Goal: Task Accomplishment & Management: Use online tool/utility

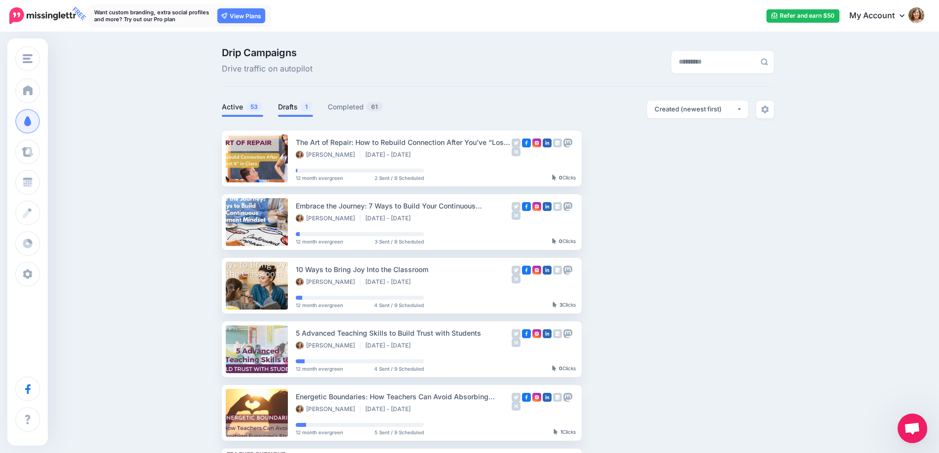
click at [286, 109] on link "Drafts 1" at bounding box center [295, 107] width 35 height 12
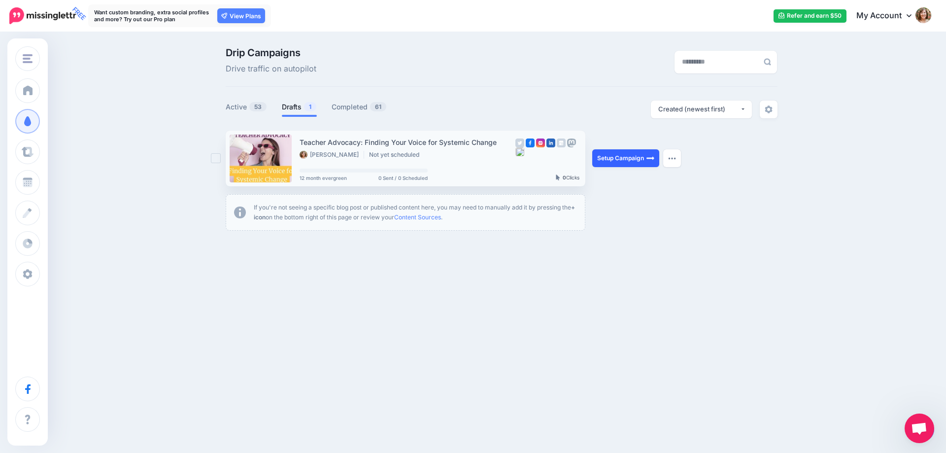
click at [614, 163] on link "Setup Campaign" at bounding box center [625, 158] width 67 height 18
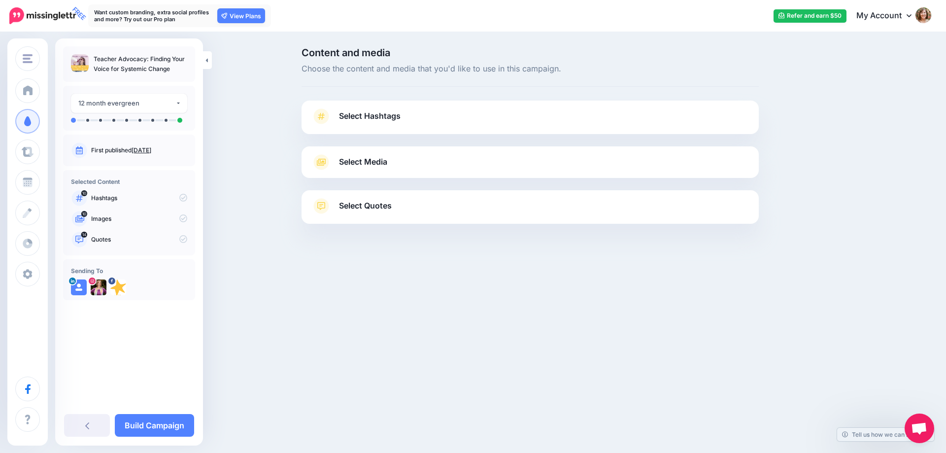
click at [365, 114] on span "Select Hashtags" at bounding box center [370, 115] width 62 height 13
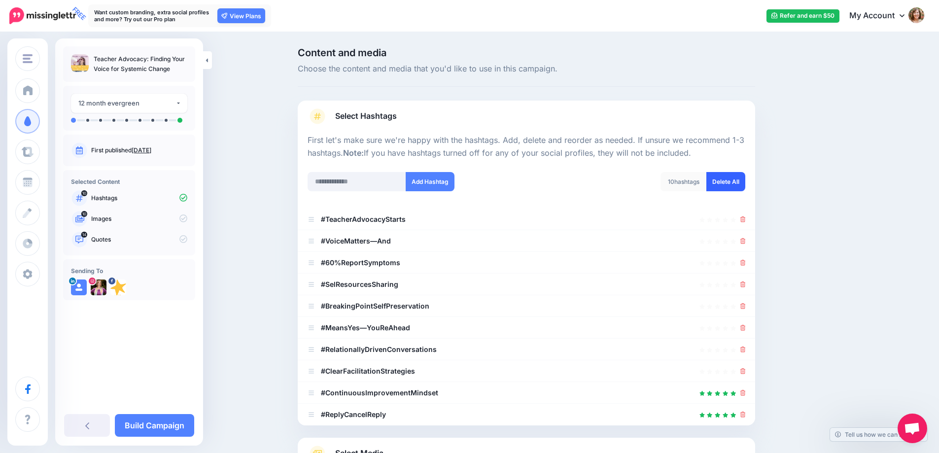
click at [740, 175] on link "Delete All" at bounding box center [725, 181] width 39 height 19
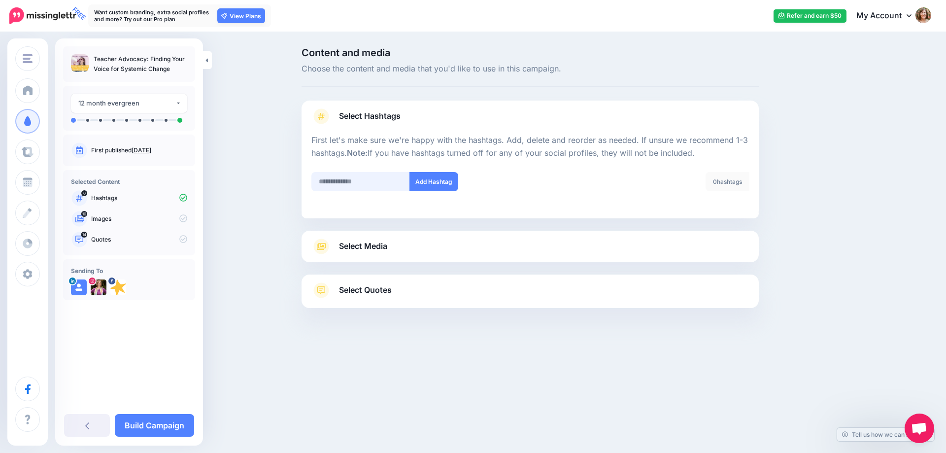
click at [370, 180] on input "text" at bounding box center [360, 181] width 99 height 19
type input "**********"
click at [379, 183] on input "text" at bounding box center [360, 181] width 99 height 19
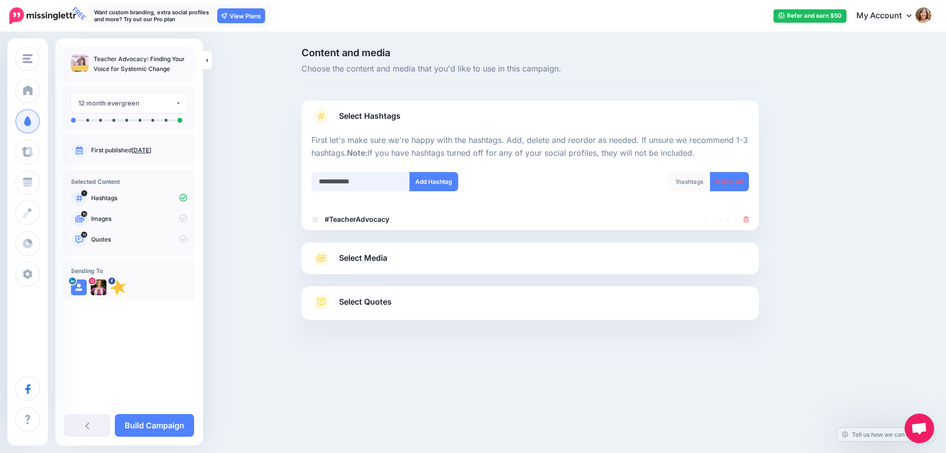
type input "**********"
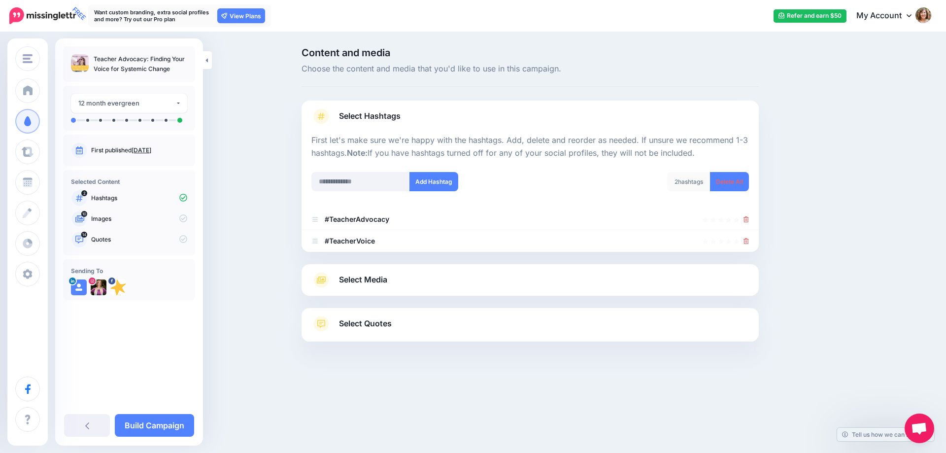
click at [364, 277] on span "Select Media" at bounding box center [363, 279] width 48 height 13
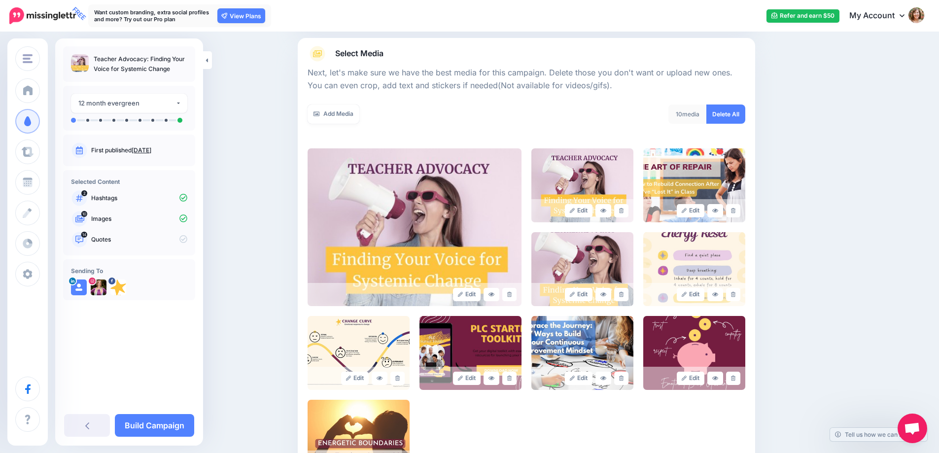
scroll to position [148, 0]
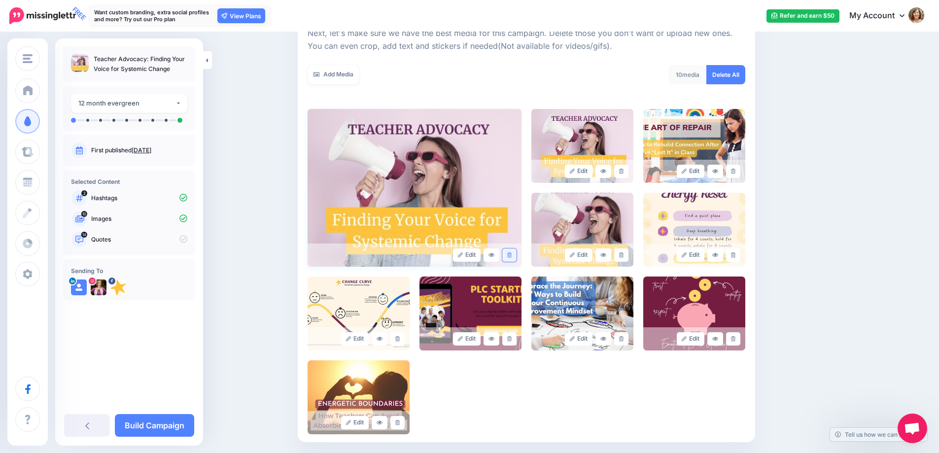
click at [511, 255] on icon at bounding box center [509, 254] width 4 height 5
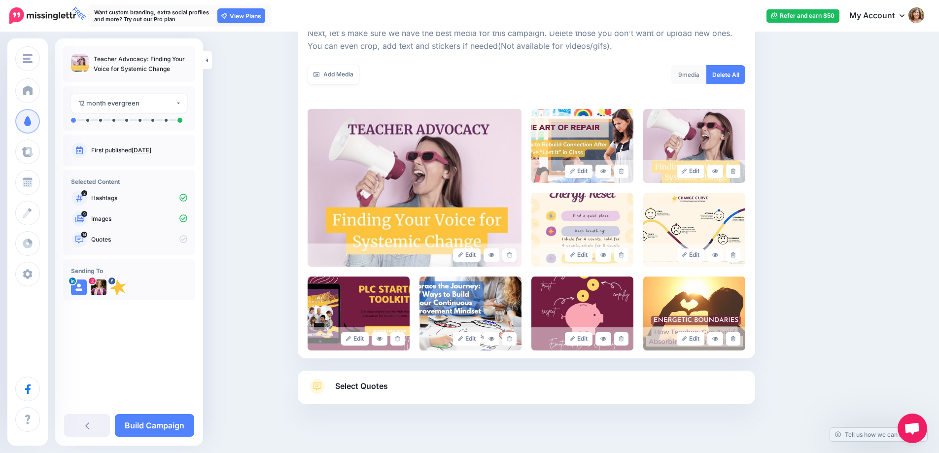
click at [511, 255] on icon at bounding box center [509, 254] width 4 height 5
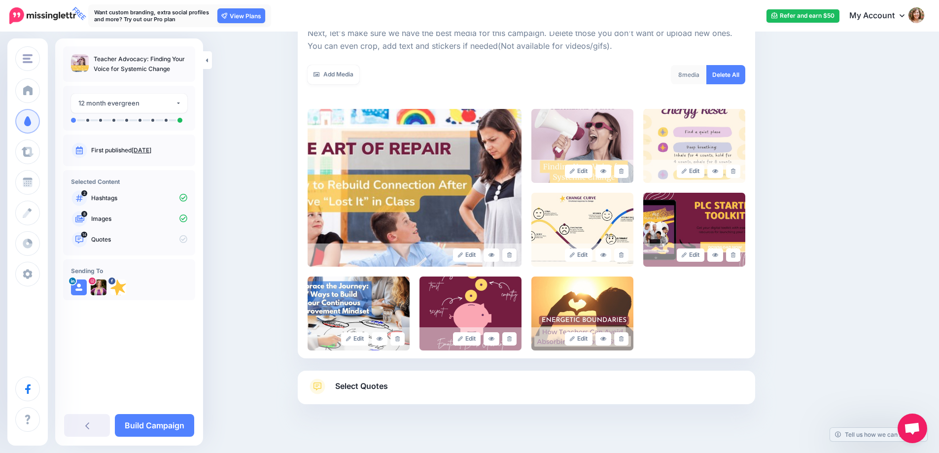
click at [511, 255] on icon at bounding box center [509, 254] width 4 height 5
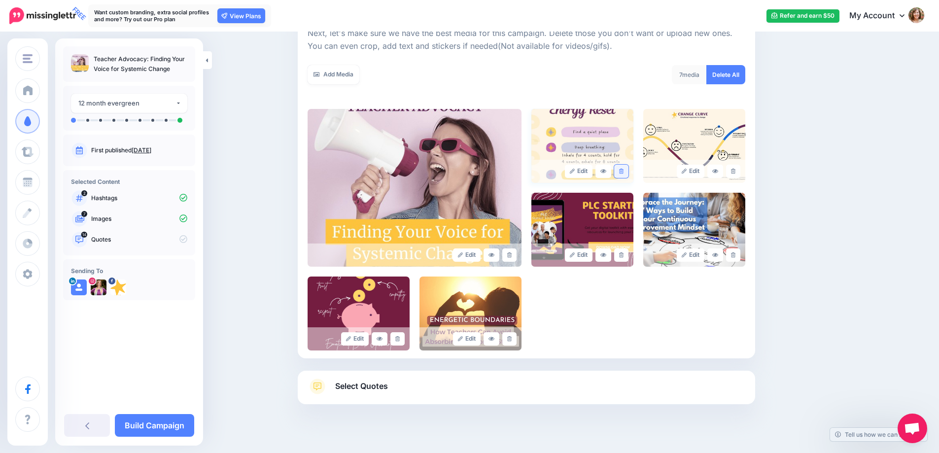
click at [628, 167] on link at bounding box center [621, 171] width 14 height 13
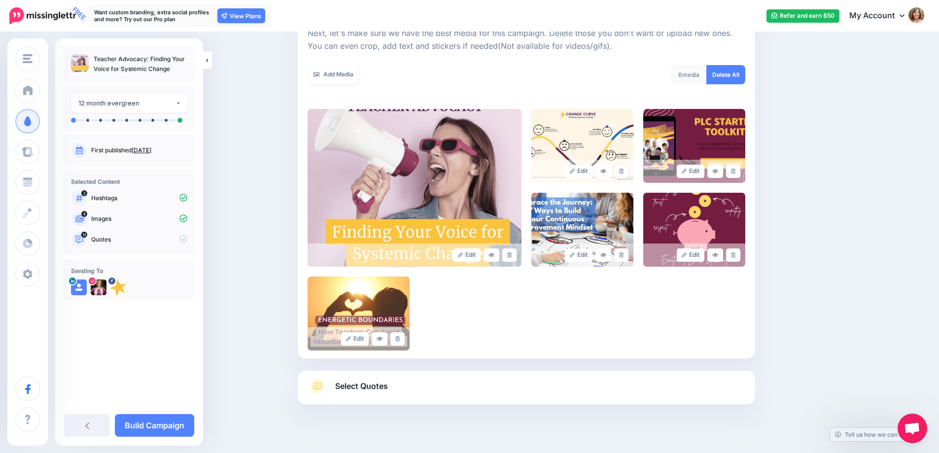
click at [628, 167] on link at bounding box center [621, 171] width 14 height 13
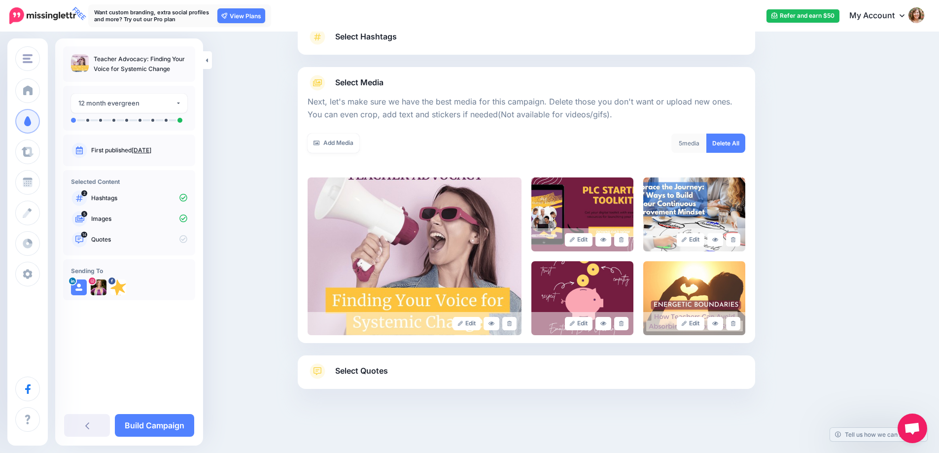
scroll to position [79, 0]
click at [623, 240] on icon at bounding box center [621, 239] width 4 height 5
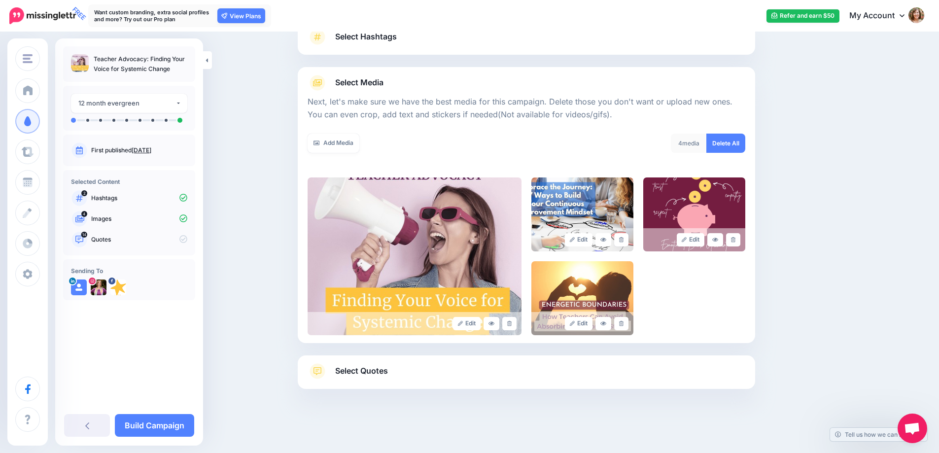
click at [623, 240] on icon at bounding box center [621, 239] width 4 height 5
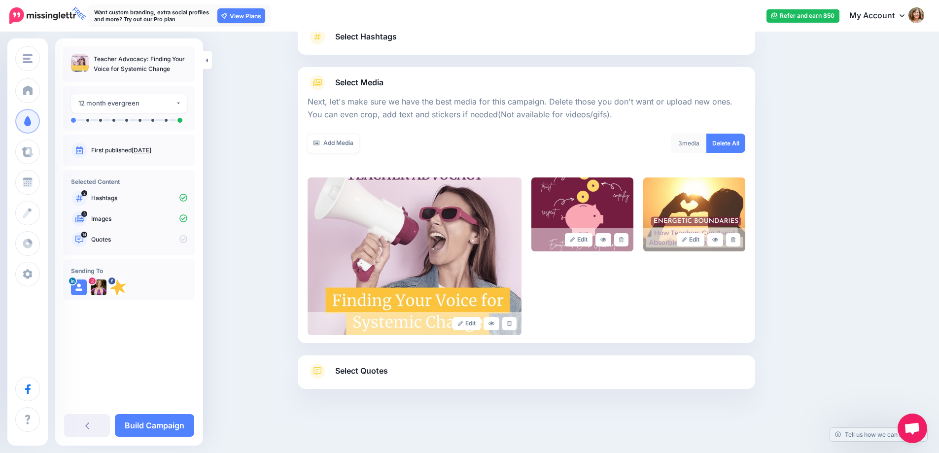
click at [623, 240] on icon at bounding box center [621, 239] width 4 height 5
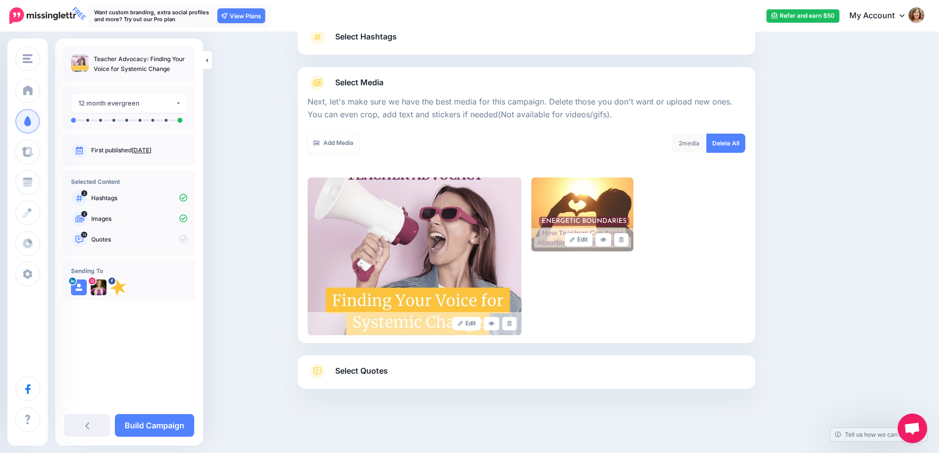
click at [623, 240] on icon at bounding box center [621, 239] width 4 height 5
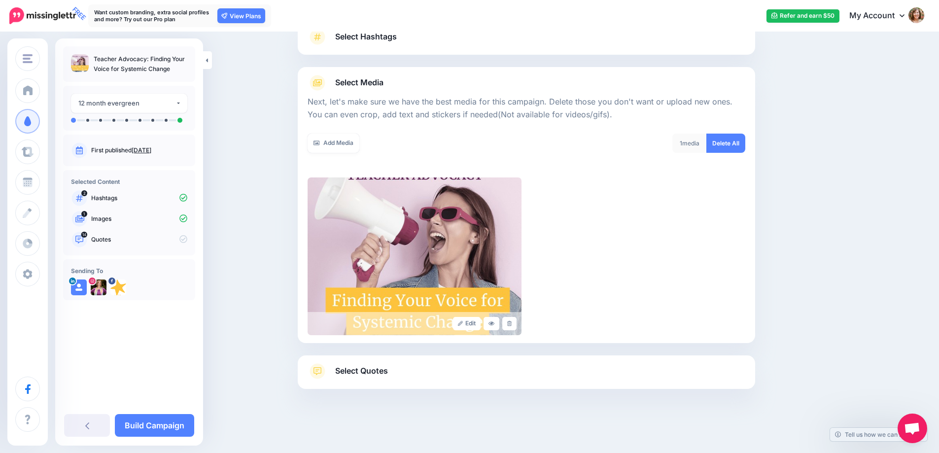
click at [374, 367] on span "Select Quotes" at bounding box center [361, 370] width 53 height 13
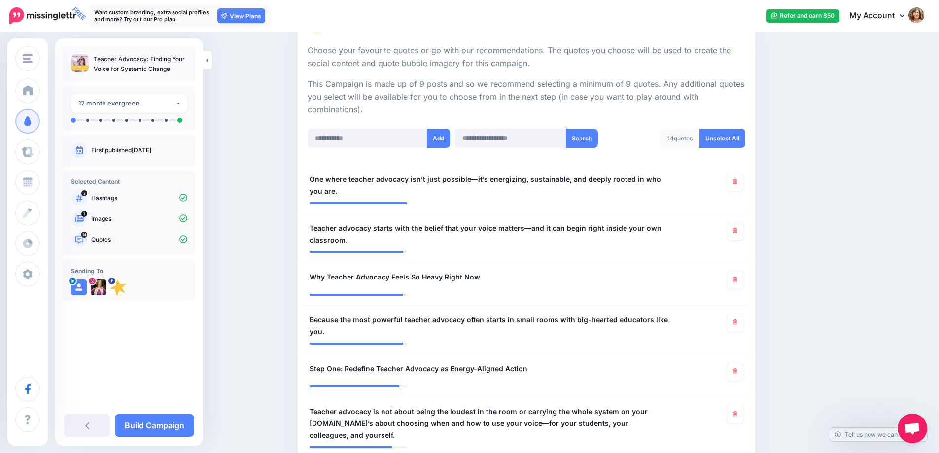
scroll to position [227, 0]
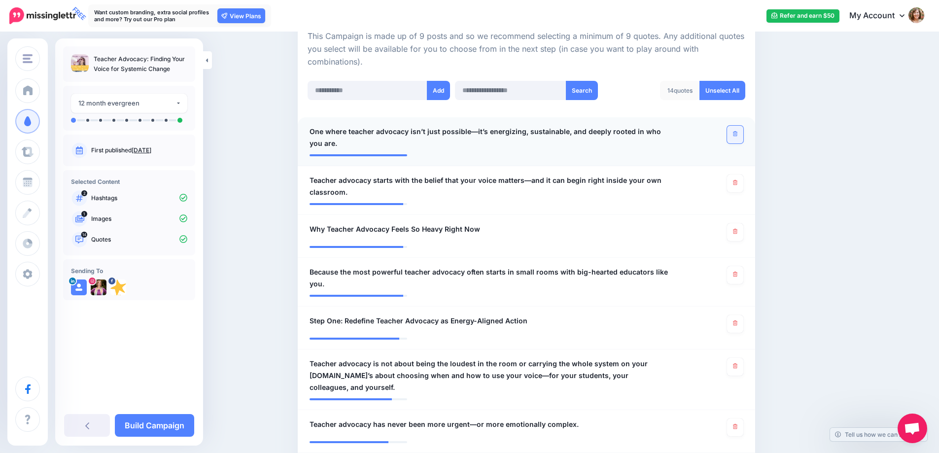
click at [737, 133] on icon at bounding box center [735, 133] width 4 height 5
click at [734, 232] on link at bounding box center [735, 232] width 16 height 18
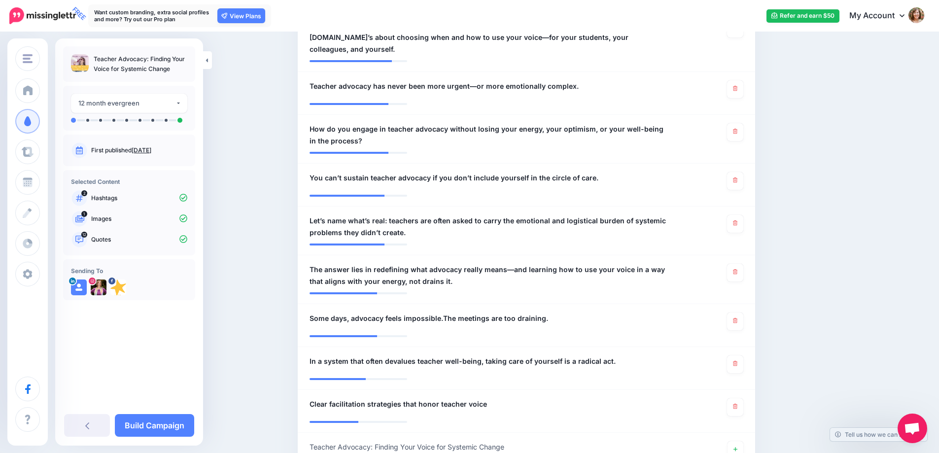
scroll to position [572, 0]
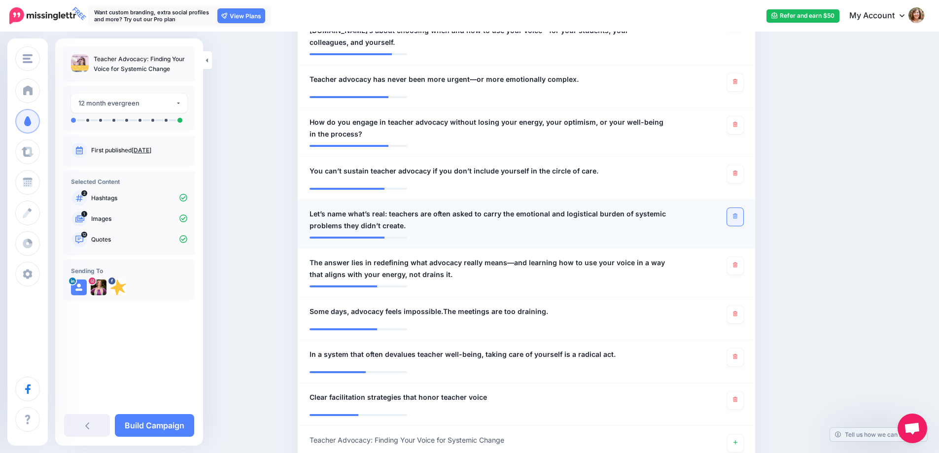
click at [741, 208] on link at bounding box center [735, 217] width 16 height 18
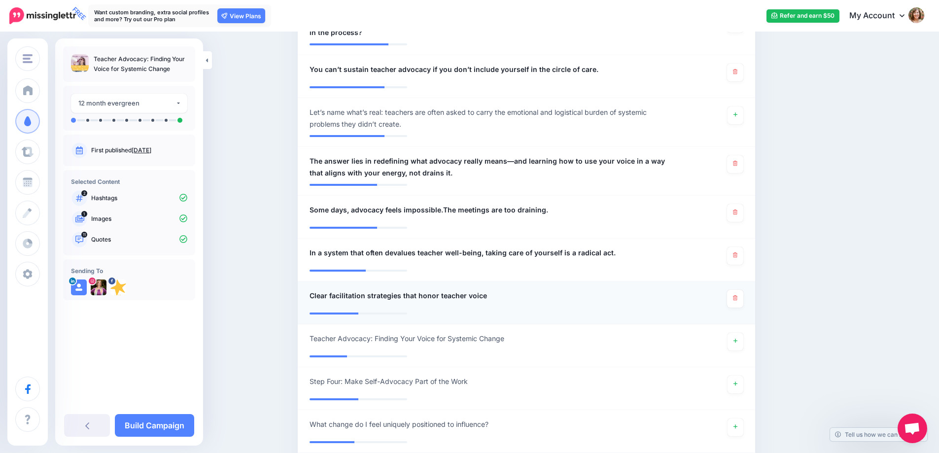
scroll to position [720, 0]
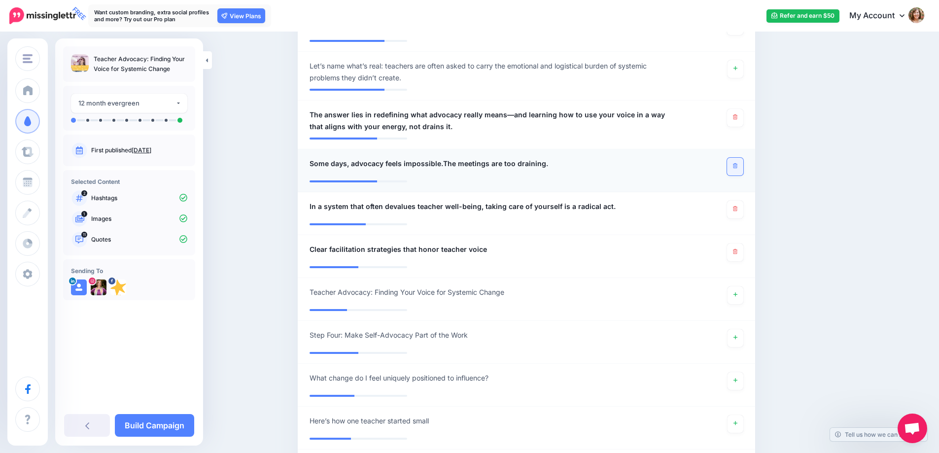
click at [737, 163] on icon at bounding box center [735, 165] width 4 height 5
click at [737, 249] on icon at bounding box center [735, 251] width 4 height 5
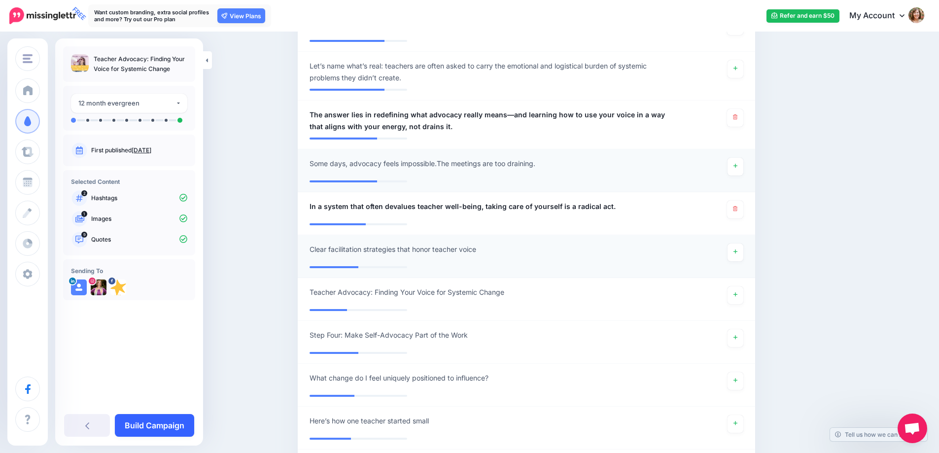
click at [155, 427] on link "Build Campaign" at bounding box center [154, 425] width 79 height 23
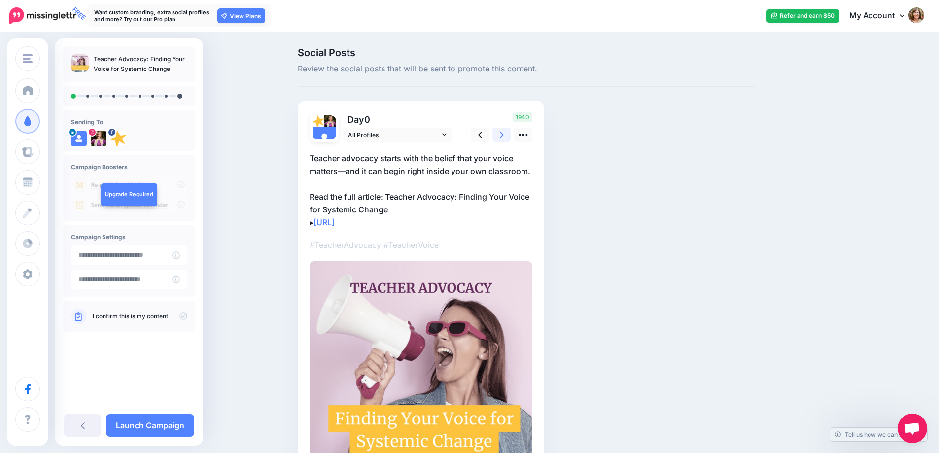
click at [504, 136] on icon at bounding box center [502, 135] width 4 height 10
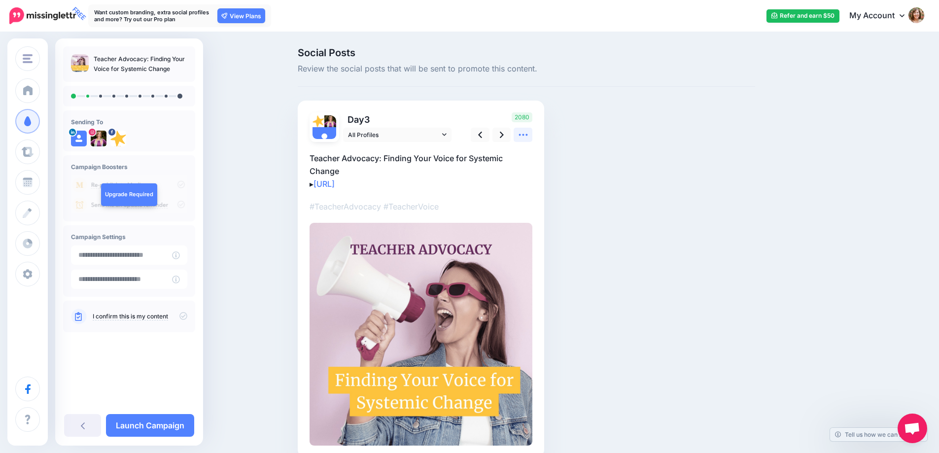
click at [527, 135] on icon at bounding box center [522, 135] width 9 height 2
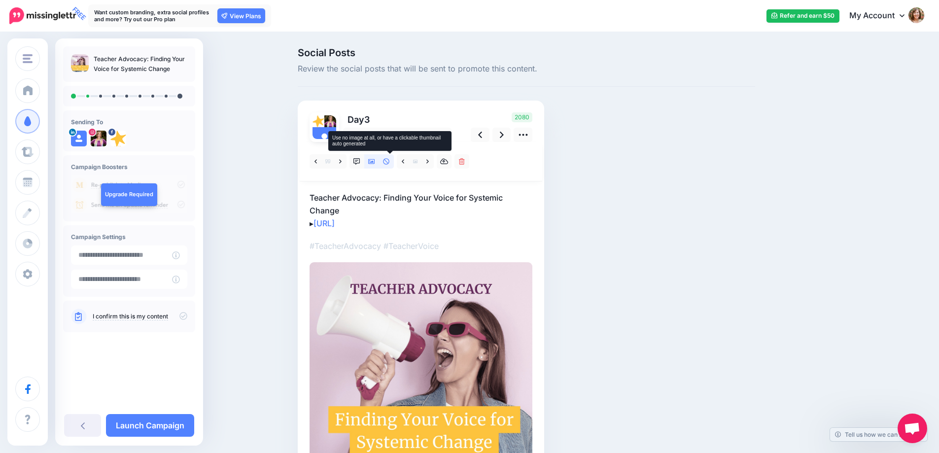
click at [390, 162] on icon at bounding box center [386, 161] width 7 height 7
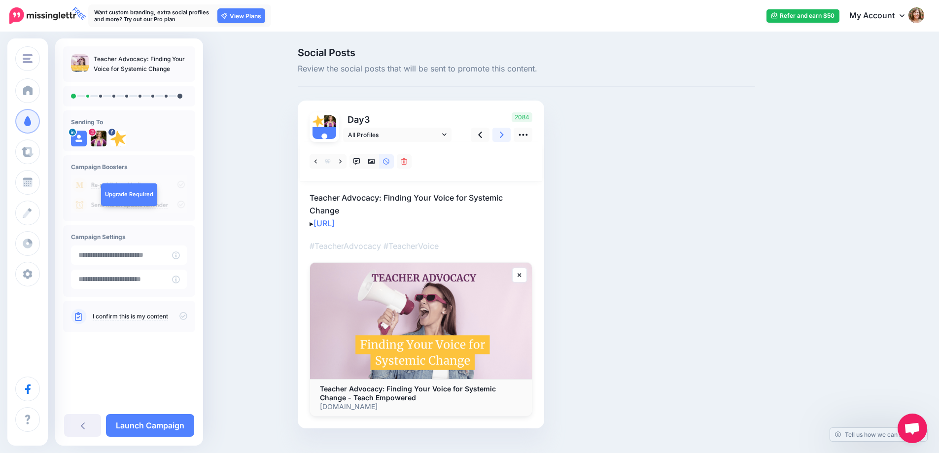
click at [504, 135] on icon at bounding box center [502, 135] width 4 height 10
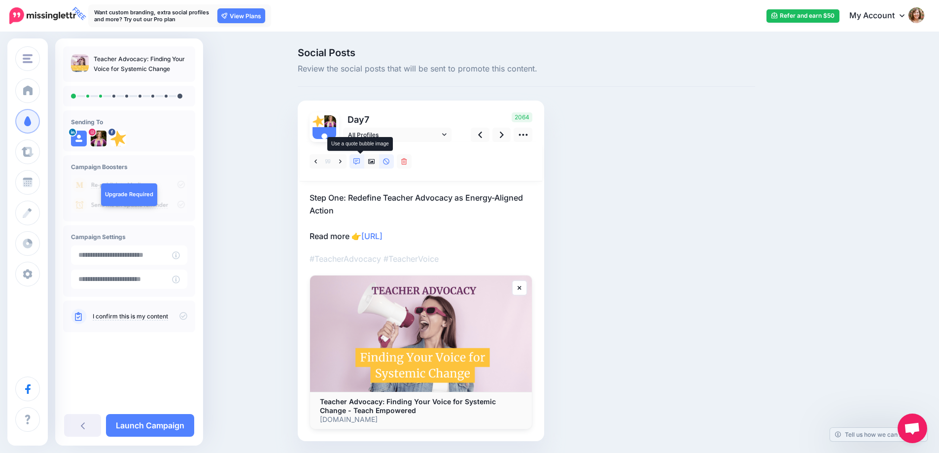
click at [357, 162] on icon at bounding box center [356, 161] width 7 height 7
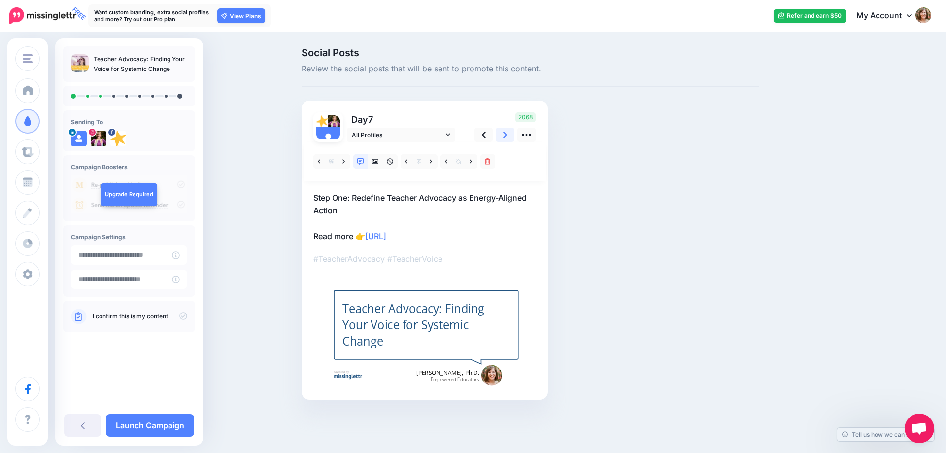
click at [508, 134] on link at bounding box center [505, 135] width 19 height 14
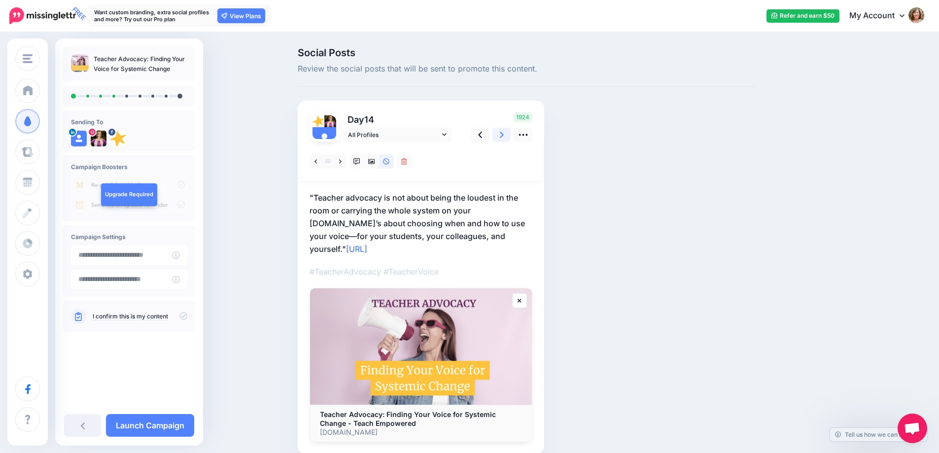
click at [508, 134] on link at bounding box center [501, 135] width 19 height 14
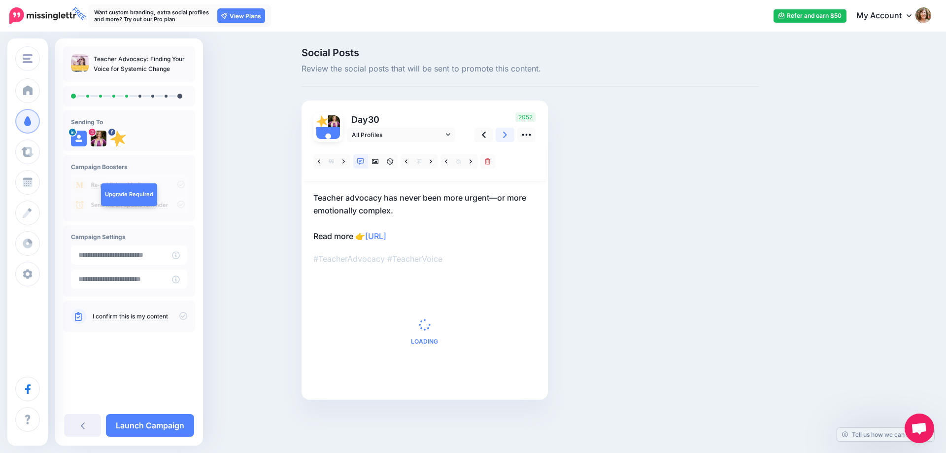
click at [508, 134] on link at bounding box center [505, 135] width 19 height 14
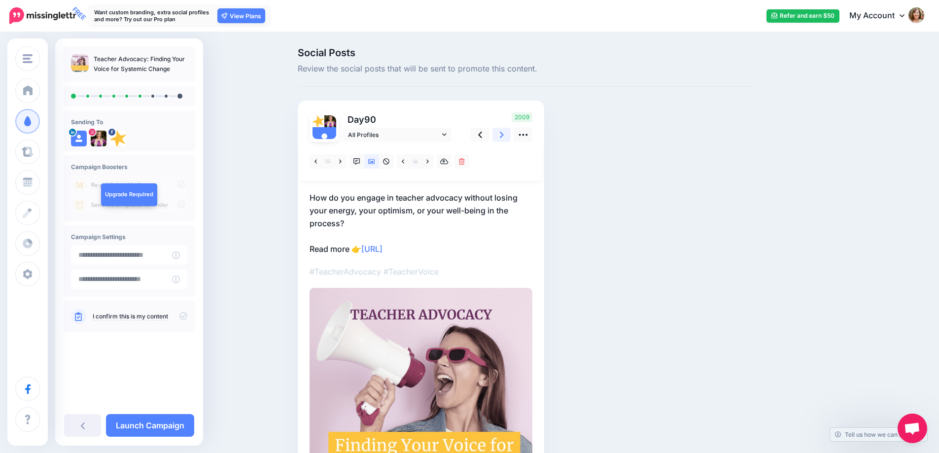
click at [508, 134] on link at bounding box center [501, 135] width 19 height 14
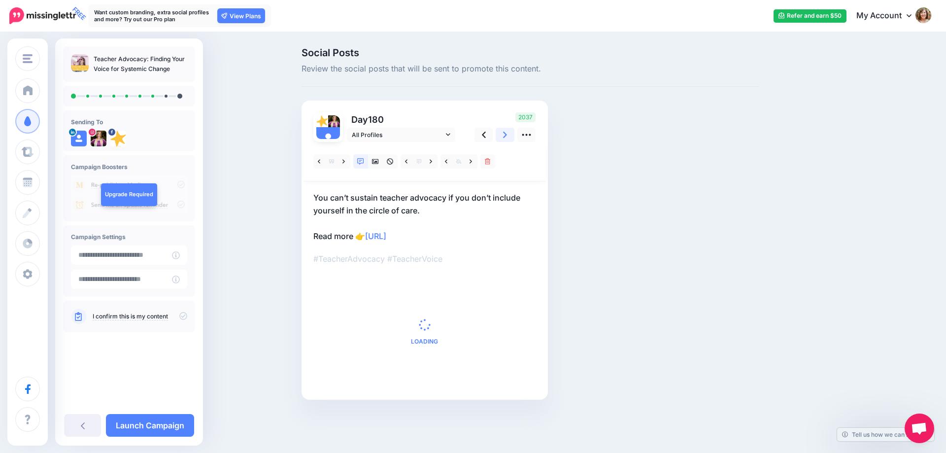
click at [508, 134] on link at bounding box center [505, 135] width 19 height 14
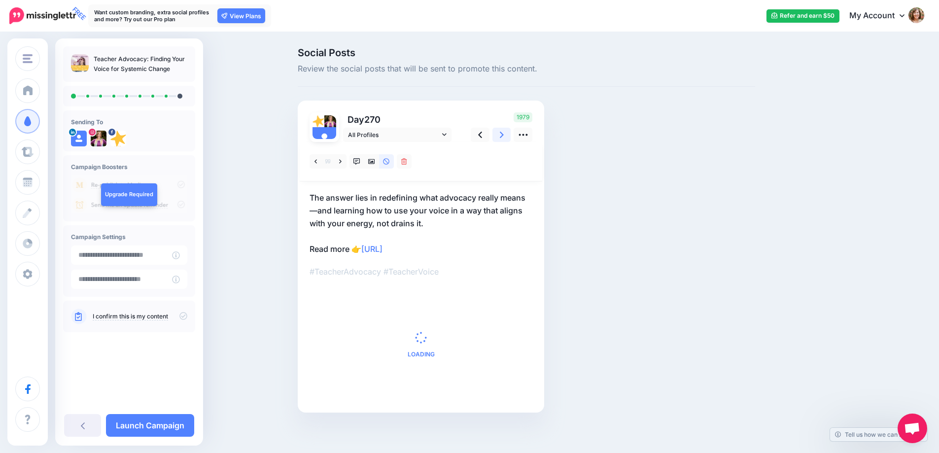
click at [508, 134] on link at bounding box center [501, 135] width 19 height 14
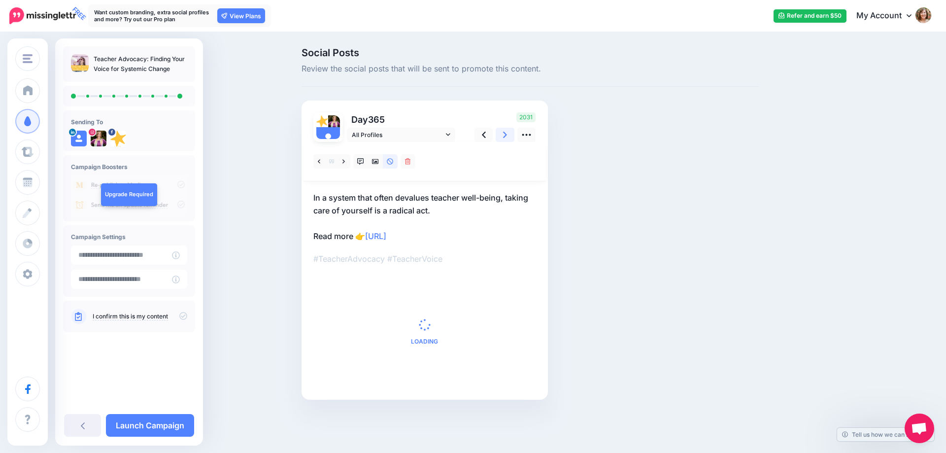
click at [508, 134] on link at bounding box center [505, 135] width 19 height 14
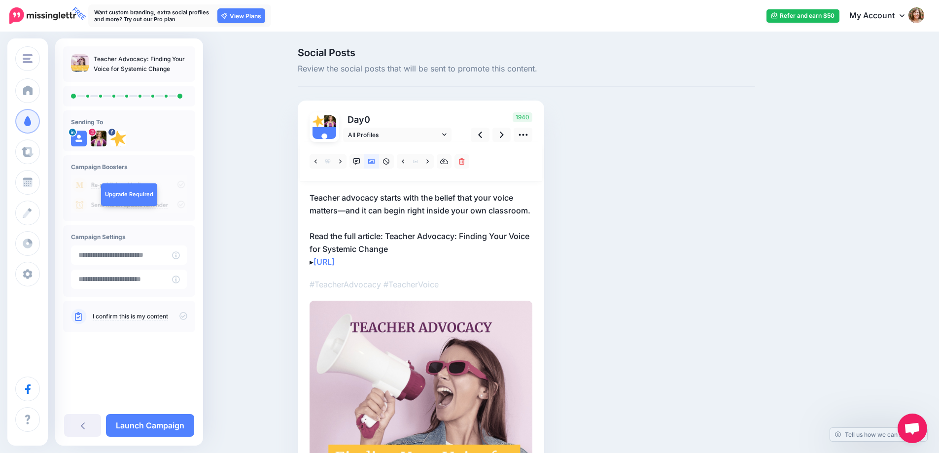
click at [181, 317] on icon at bounding box center [183, 316] width 8 height 8
click at [164, 424] on link "Launch Campaign" at bounding box center [150, 425] width 88 height 23
